Goal: Find specific page/section: Find specific page/section

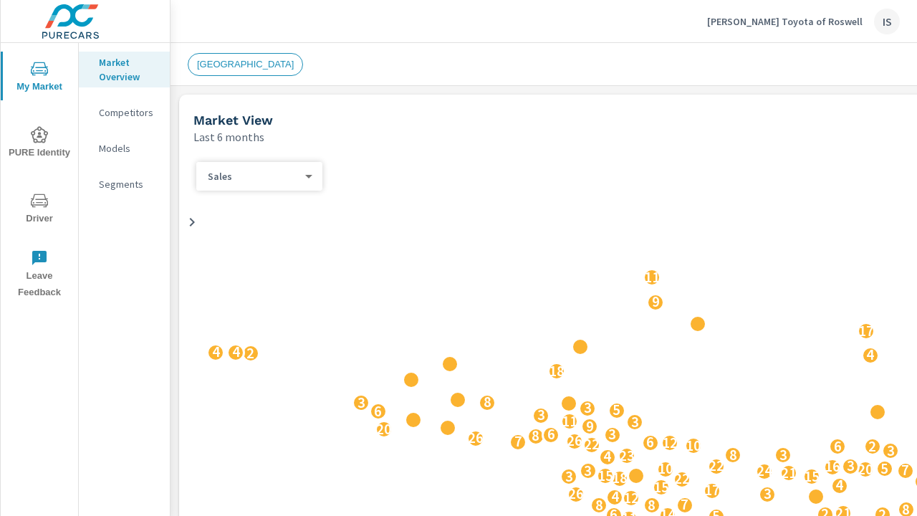
scroll to position [546, 0]
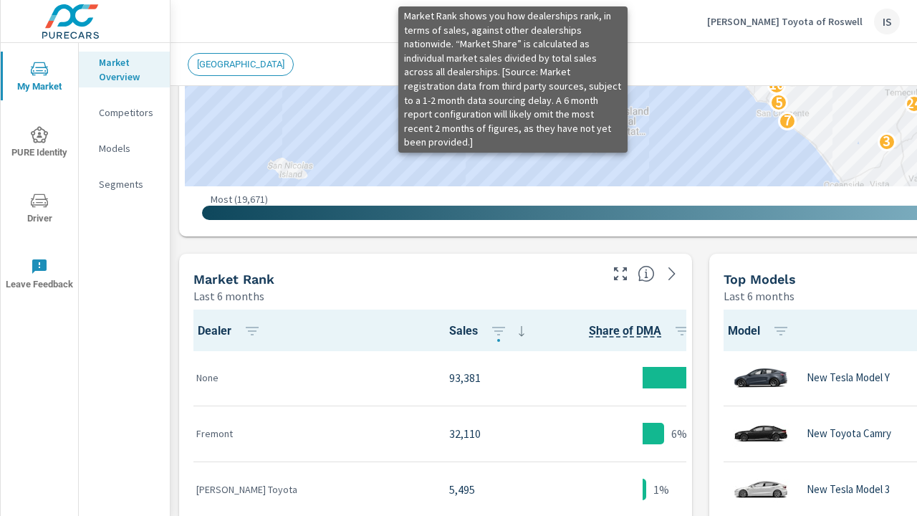
scroll to position [747, 0]
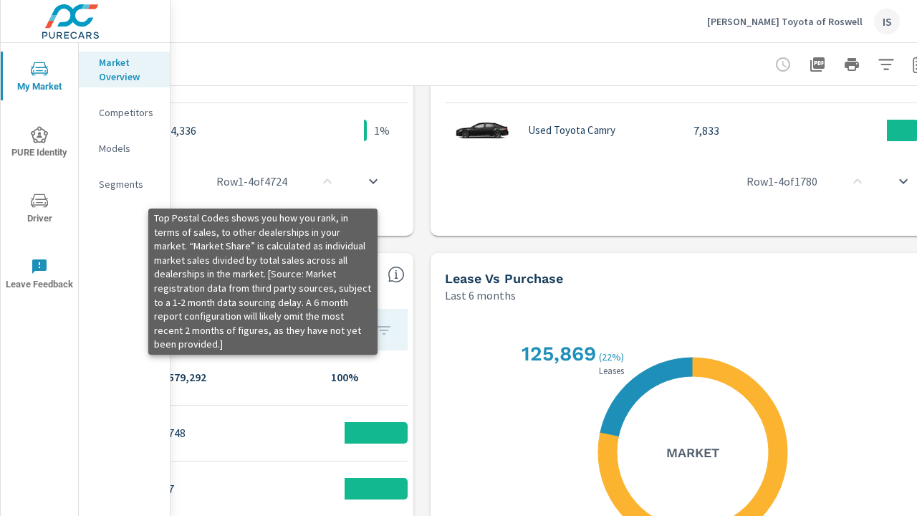
scroll to position [1017, 325]
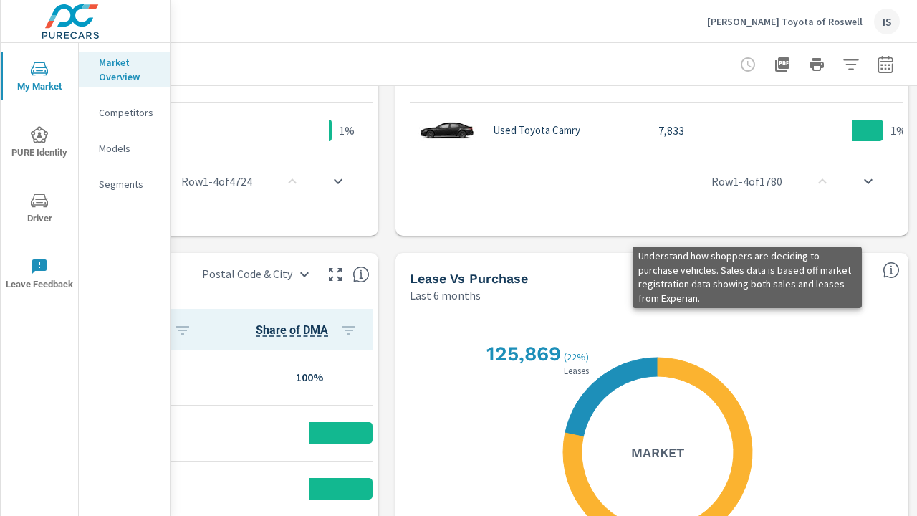
click at [775, 64] on icon "button" at bounding box center [782, 64] width 14 height 14
